Goal: Information Seeking & Learning: Understand process/instructions

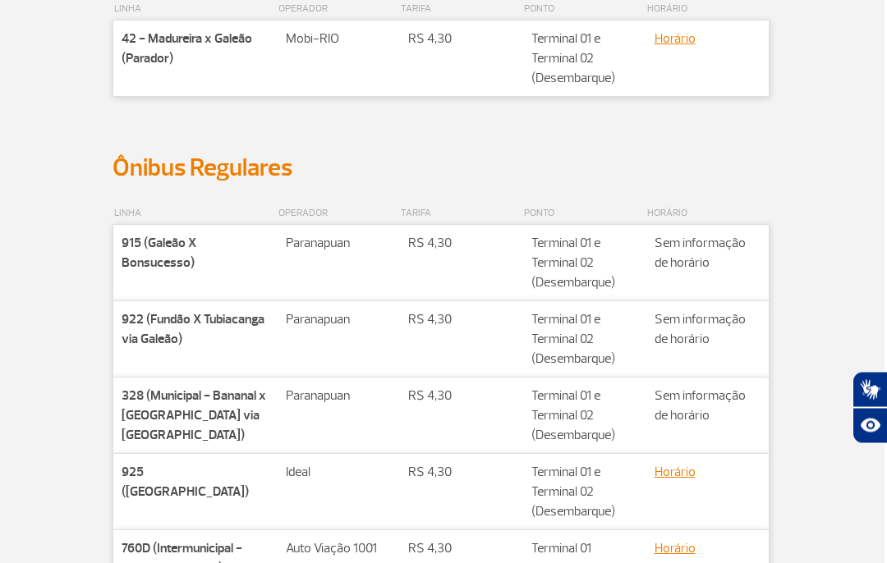
scroll to position [0, 2]
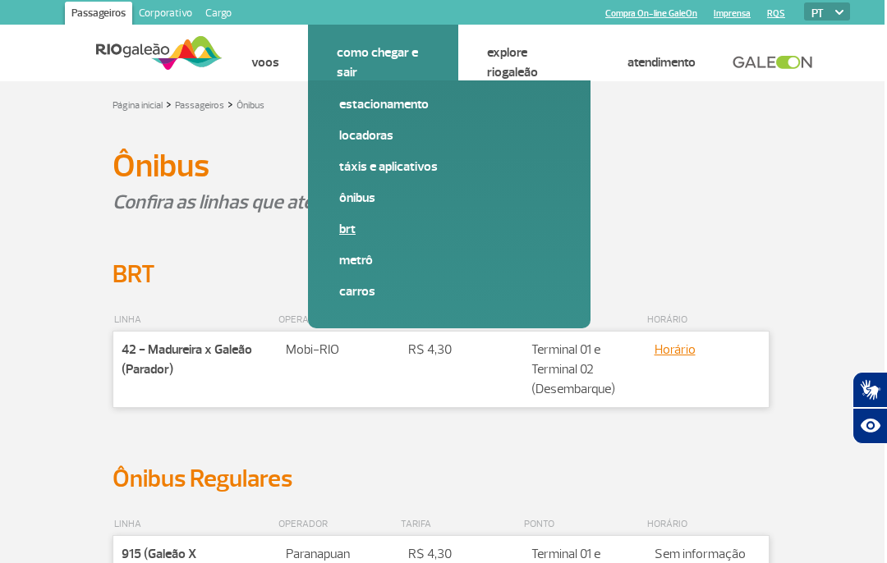
click at [339, 230] on link "BRT" at bounding box center [449, 229] width 220 height 18
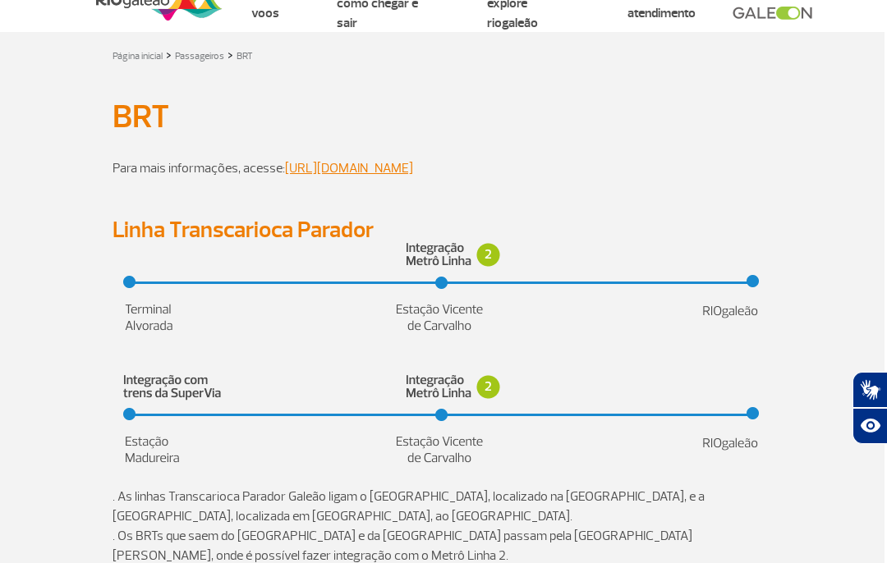
scroll to position [0, 2]
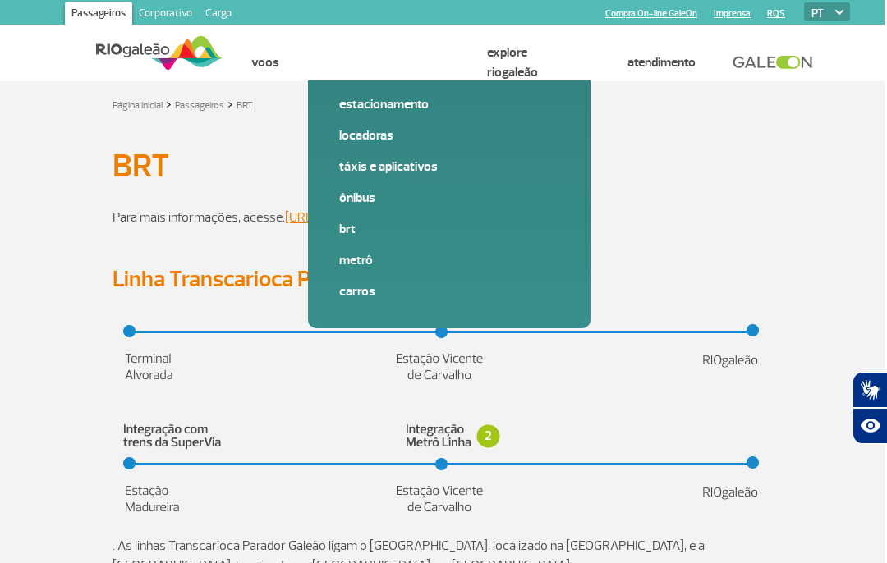
click at [385, 59] on link "Como chegar e sair" at bounding box center [377, 62] width 81 height 36
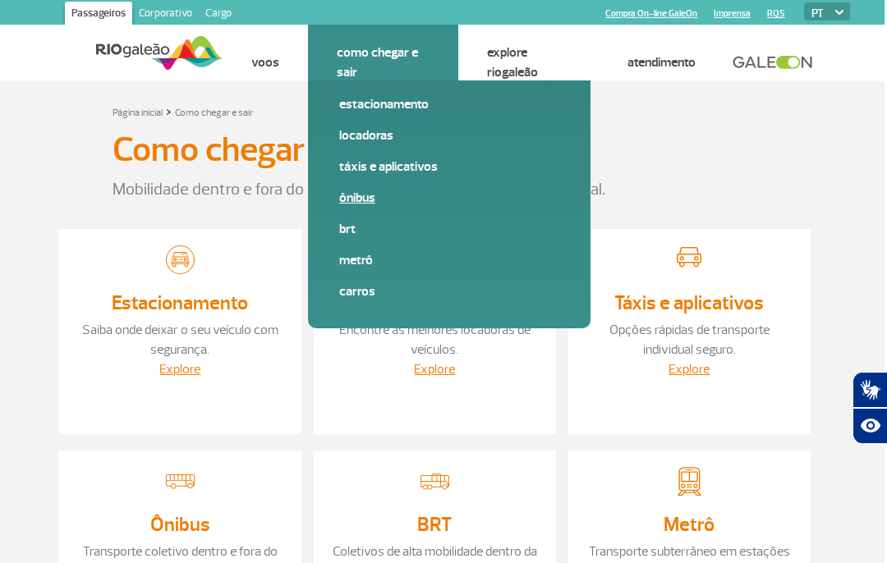
click at [363, 196] on link "Ônibus" at bounding box center [449, 198] width 220 height 18
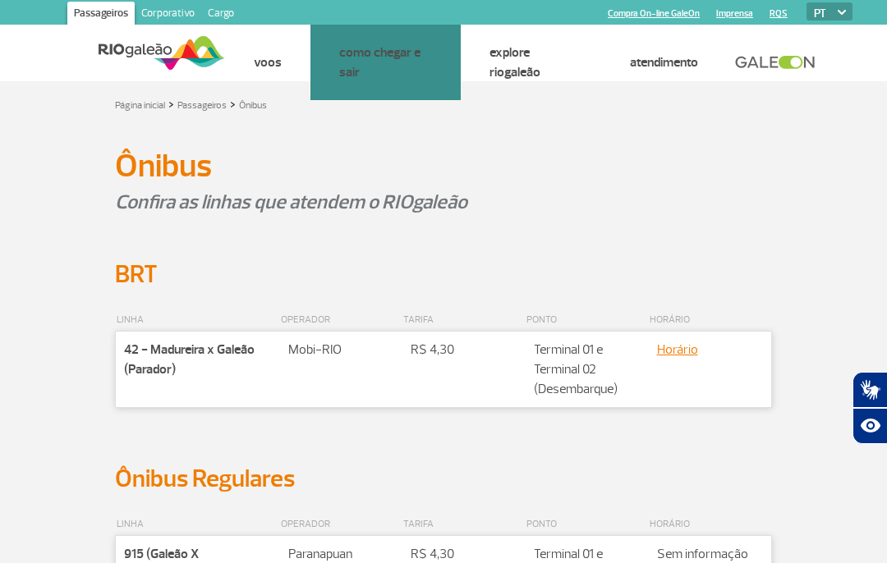
click at [809, 249] on div at bounding box center [444, 239] width 764 height 39
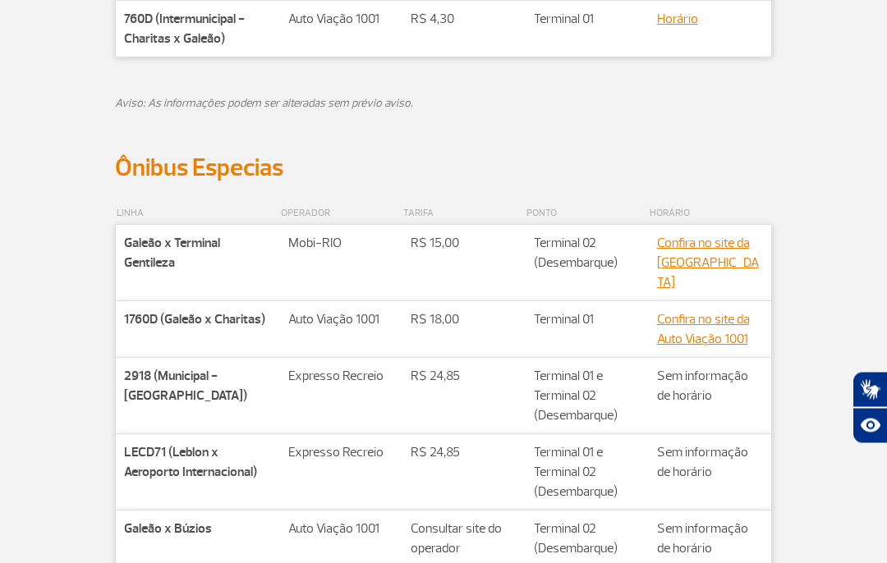
scroll to position [840, 0]
click at [723, 312] on link "Confira no site da Auto Viação 1001" at bounding box center [703, 330] width 93 height 36
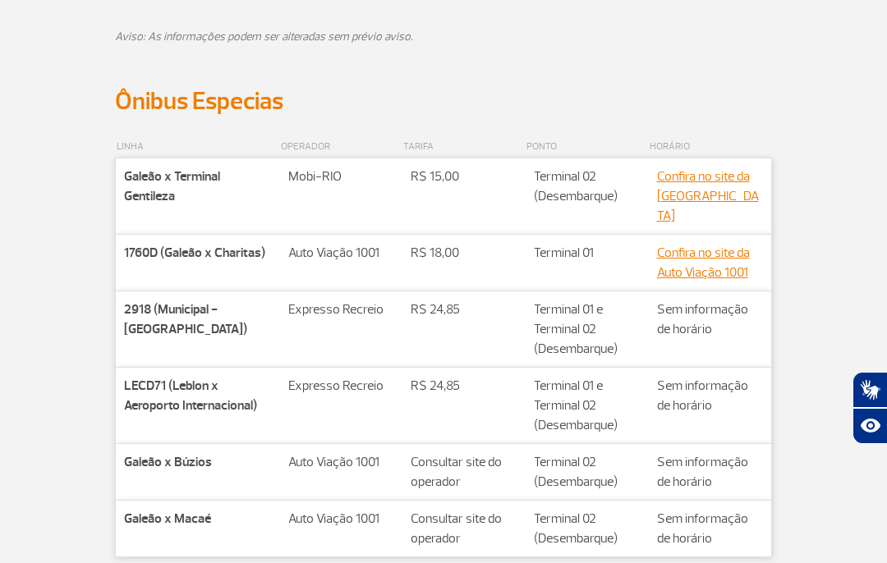
scroll to position [928, 0]
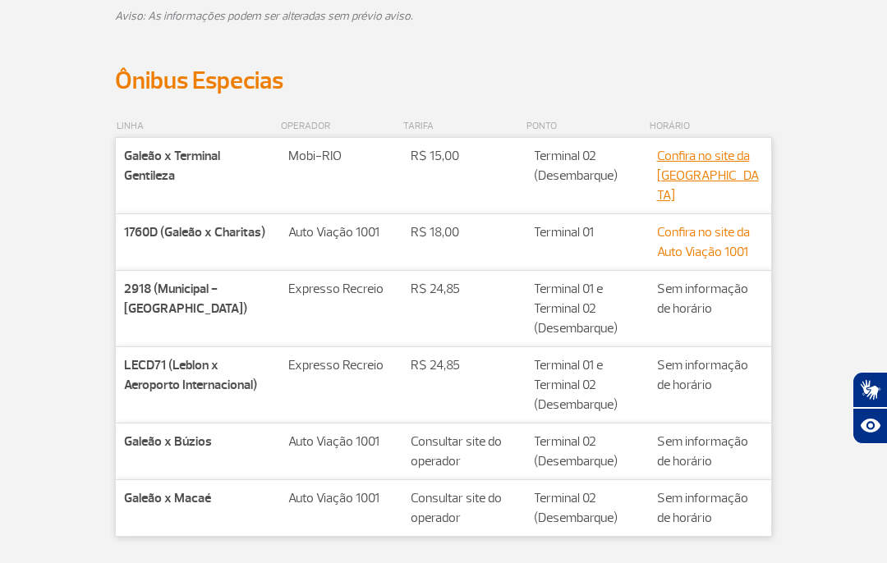
click at [718, 229] on link "Confira no site da Auto Viação 1001" at bounding box center [703, 242] width 93 height 36
click at [715, 224] on link "Confira no site da Auto Viação 1001" at bounding box center [703, 242] width 93 height 36
